Goal: Task Accomplishment & Management: Manage account settings

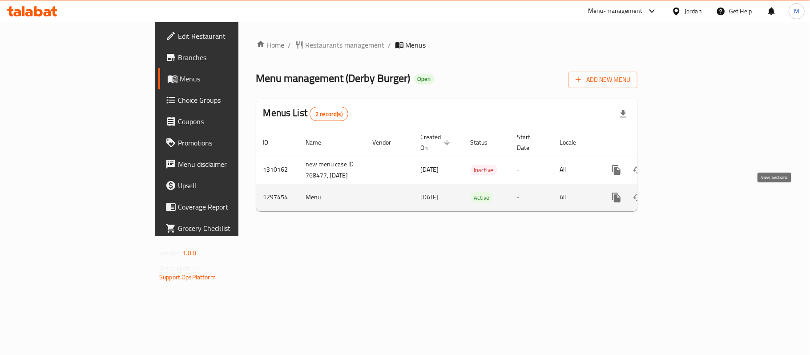
click at [691, 197] on link "enhanced table" at bounding box center [680, 197] width 21 height 21
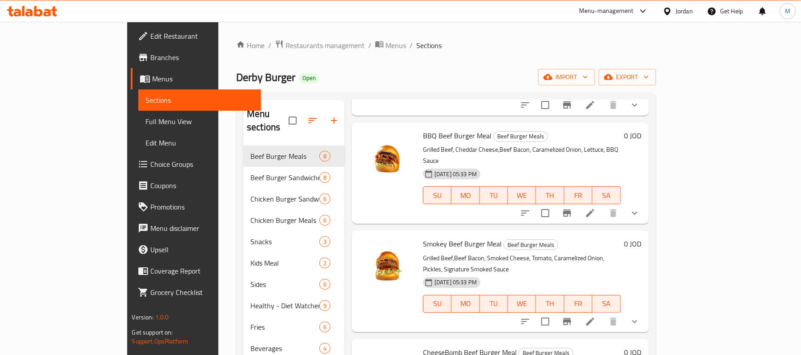
scroll to position [444, 0]
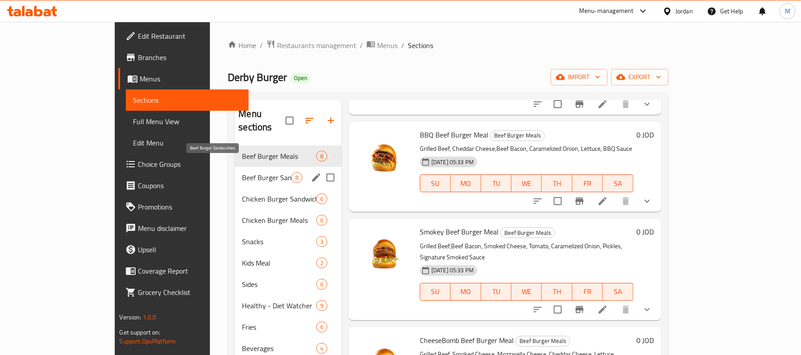
click at [242, 172] on span "Beef Burger Sandwiches" at bounding box center [266, 177] width 49 height 11
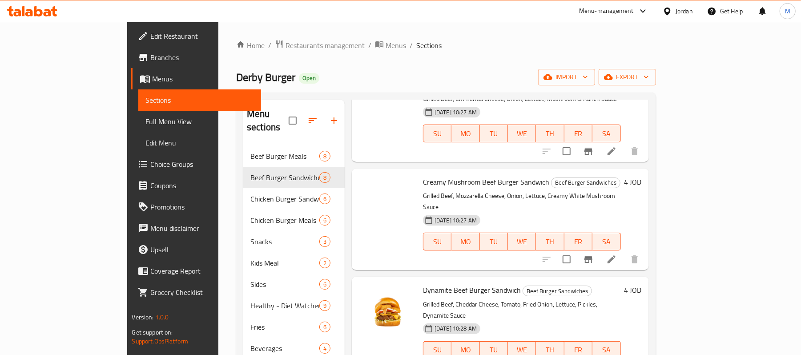
scroll to position [148, 0]
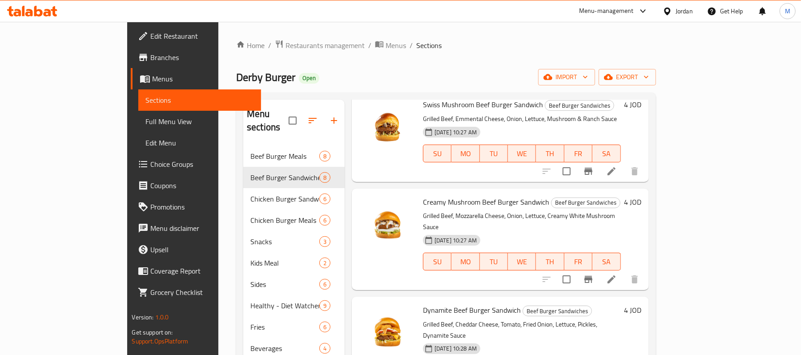
click at [676, 10] on div "Jordan" at bounding box center [683, 11] width 17 height 10
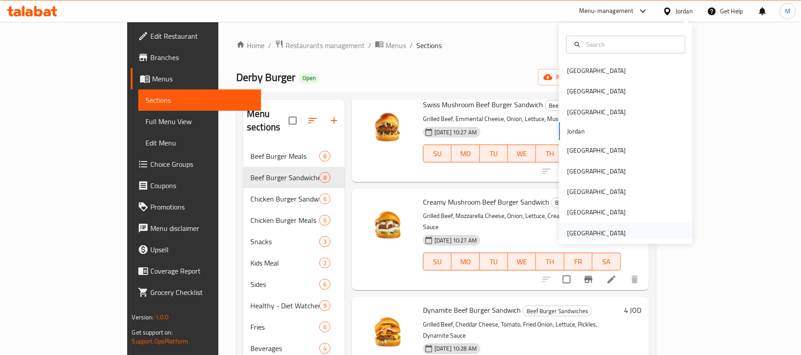
click at [607, 237] on div "[GEOGRAPHIC_DATA]" at bounding box center [596, 233] width 59 height 10
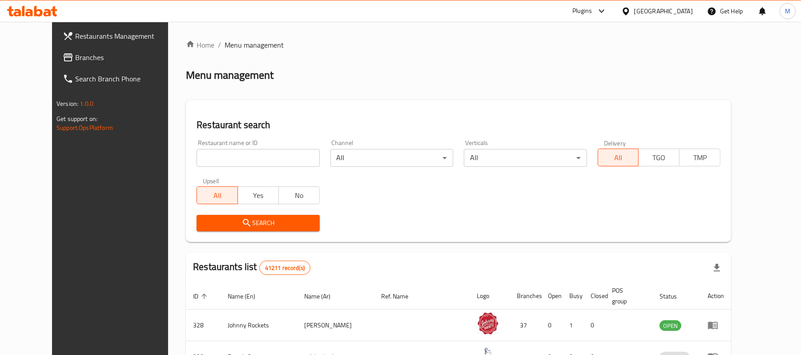
click at [75, 58] on span "Branches" at bounding box center [127, 57] width 104 height 11
